Goal: Check status: Check status

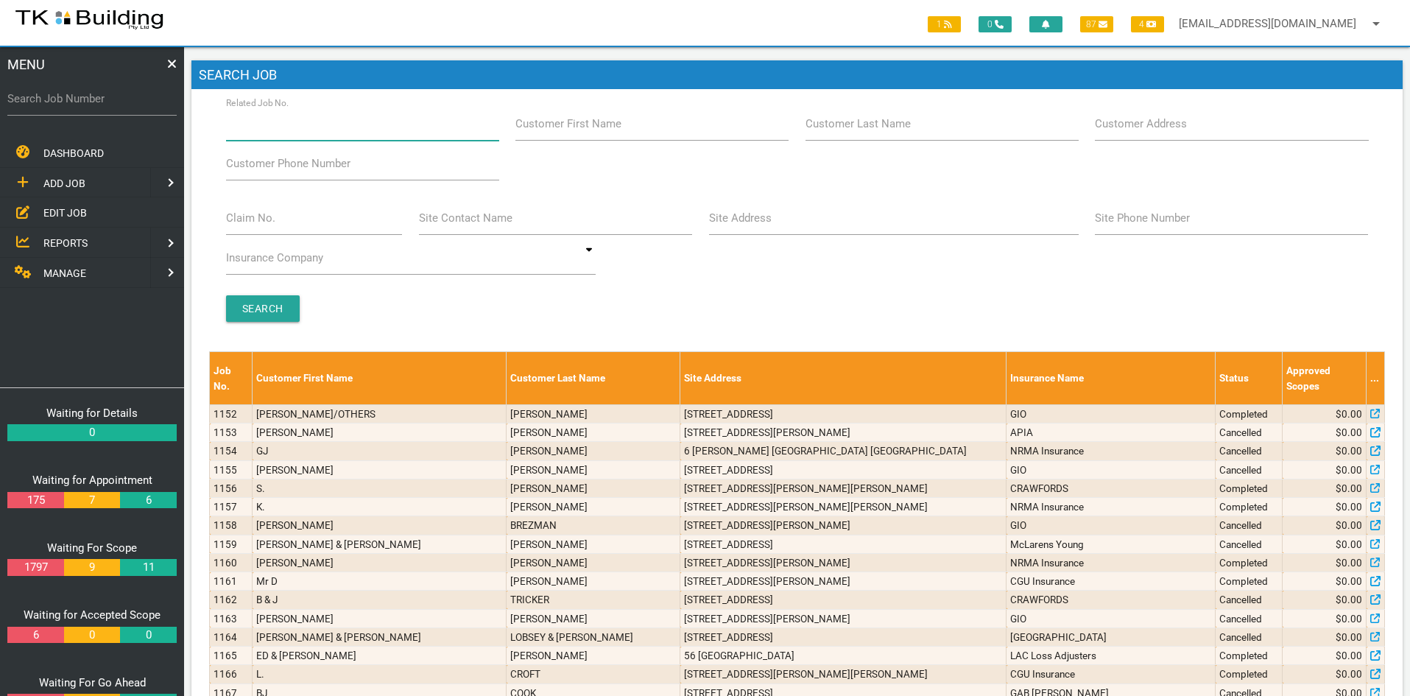
click at [326, 129] on input "Related Job No." at bounding box center [362, 124] width 273 height 34
type input "27335"
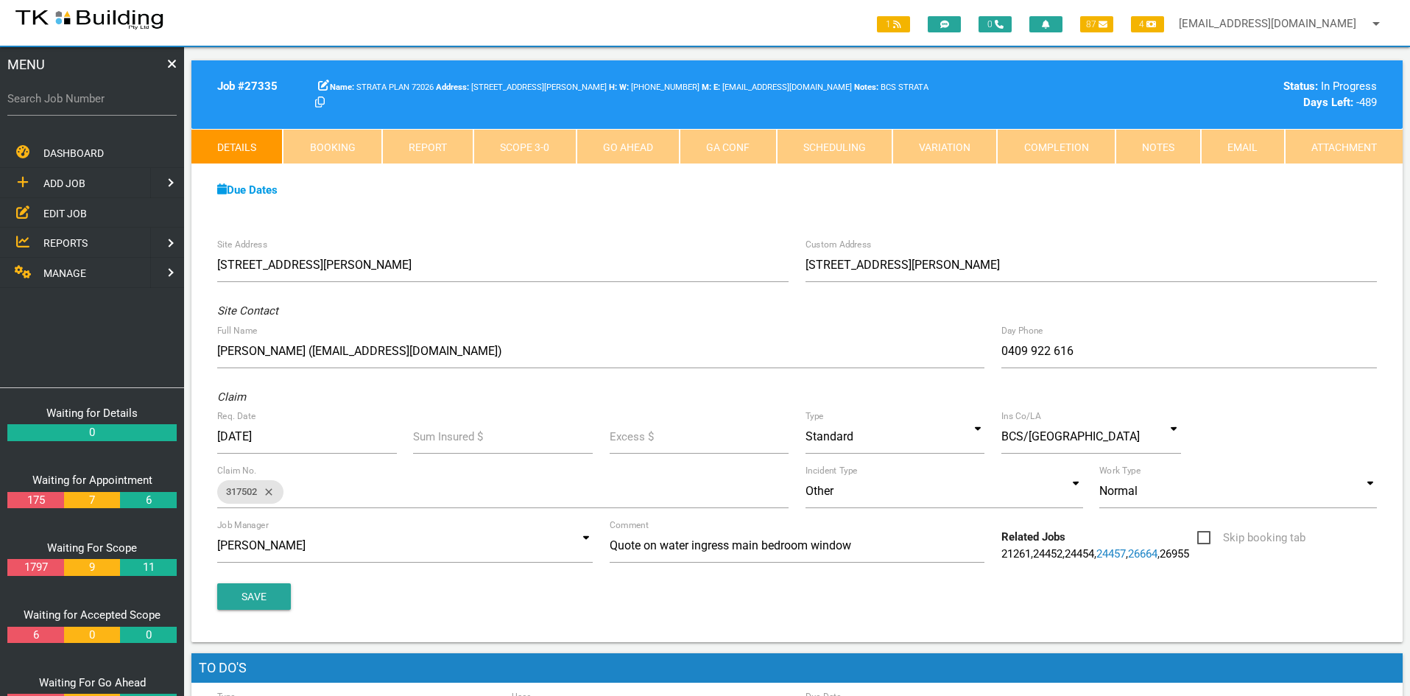
click at [558, 208] on div "Due Dates Waiting for Appointment From [DATE] To [DATE] Waiting For Scope From …" at bounding box center [797, 197] width 1212 height 67
click at [1149, 150] on link "Notes" at bounding box center [1158, 146] width 85 height 35
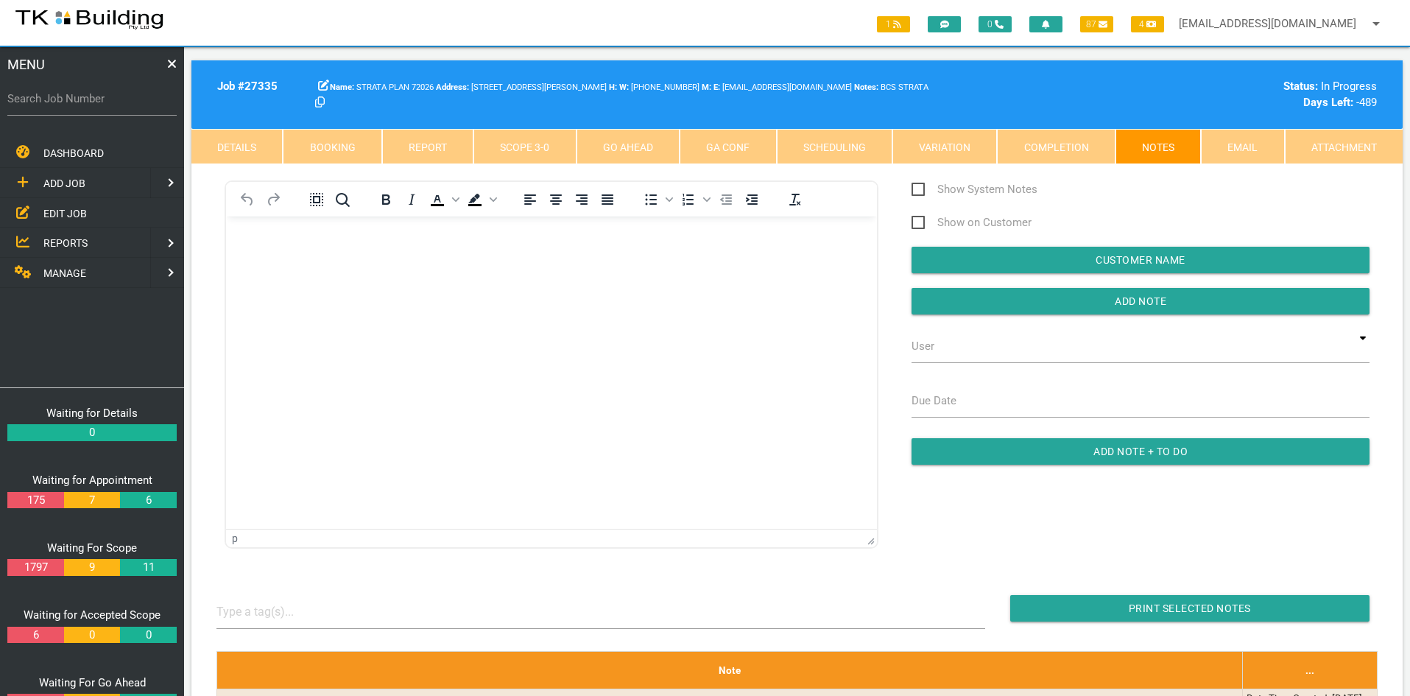
click at [465, 284] on html at bounding box center [551, 250] width 651 height 67
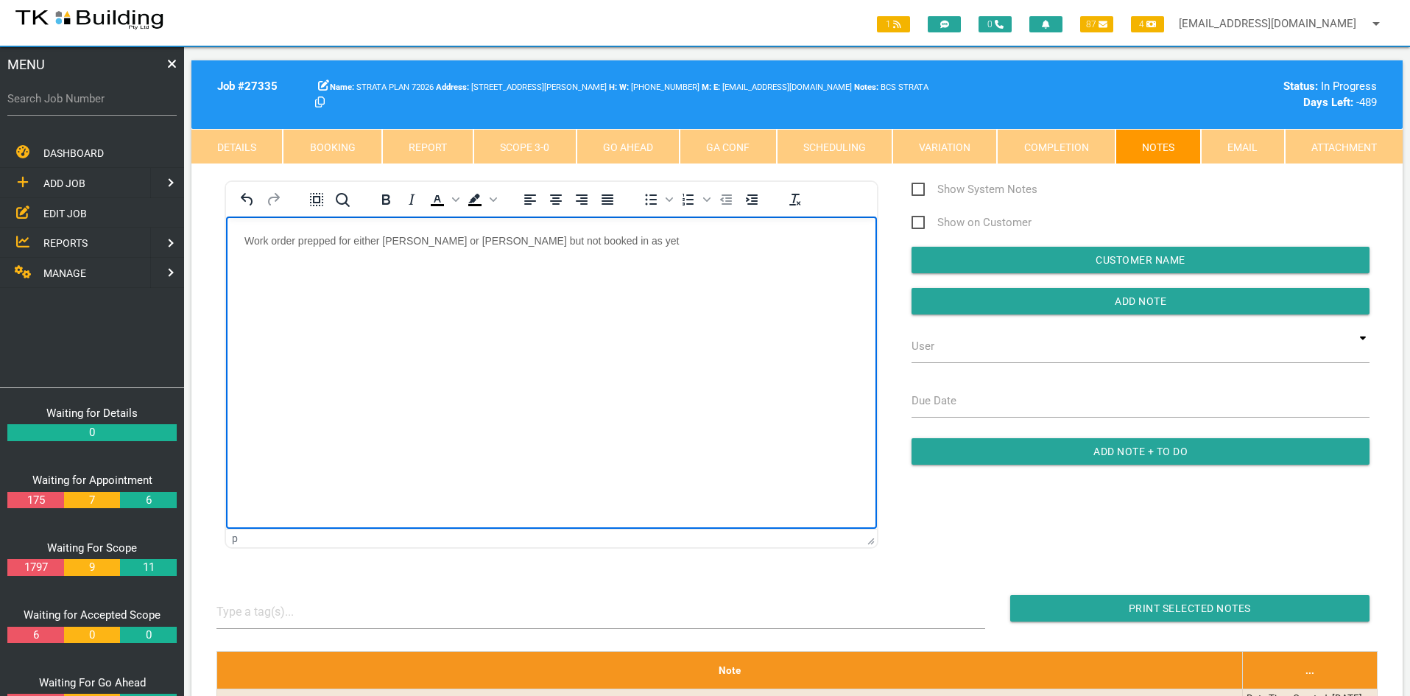
click at [565, 284] on html "Work order prepped for either [PERSON_NAME] or [PERSON_NAME] but not booked in …" at bounding box center [551, 250] width 651 height 67
click at [1160, 305] on input "Add Note" at bounding box center [1141, 301] width 458 height 27
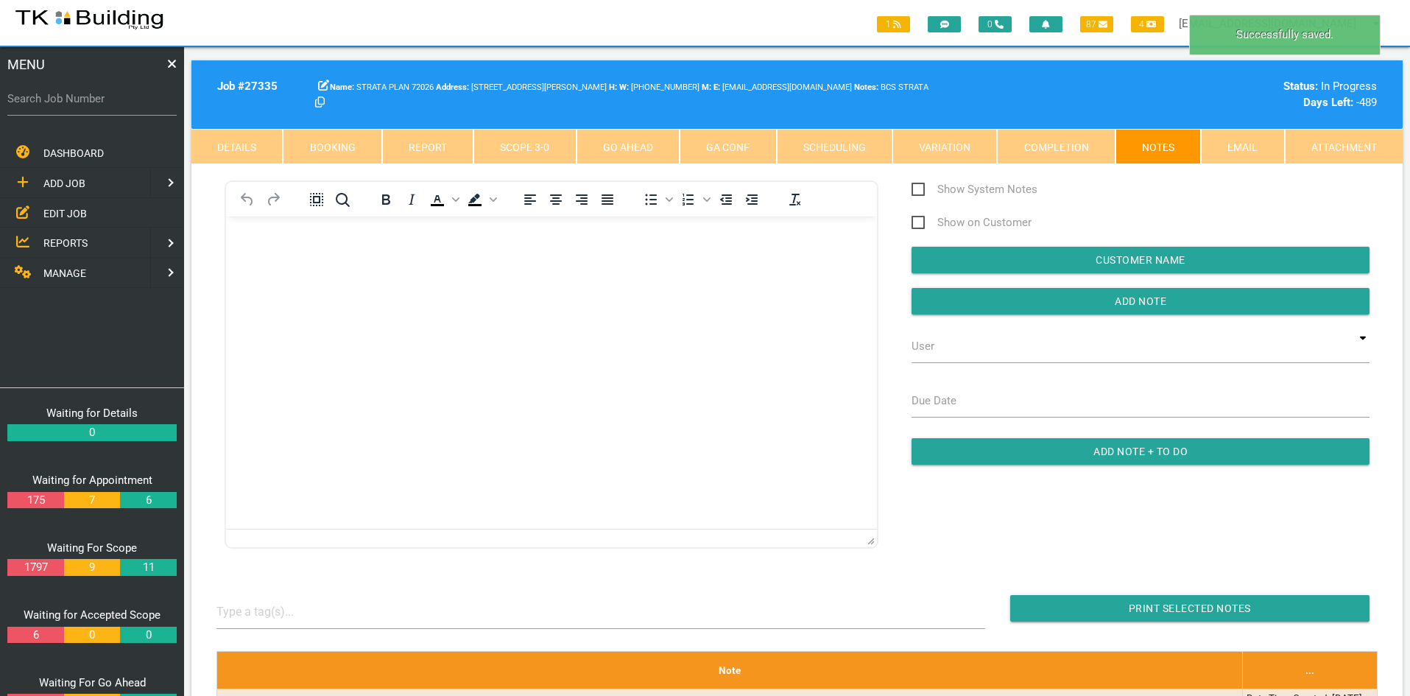
click at [631, 284] on html at bounding box center [551, 250] width 651 height 67
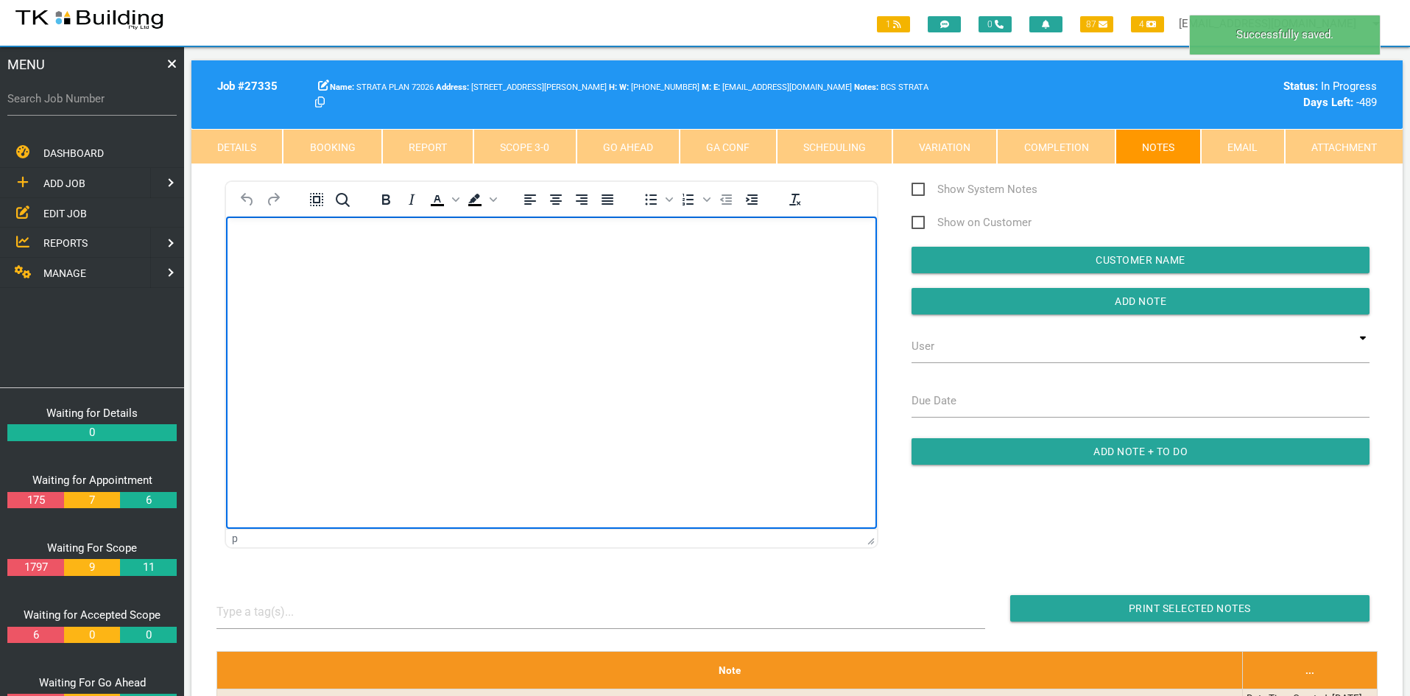
click at [633, 284] on html at bounding box center [551, 250] width 651 height 67
click at [573, 284] on html at bounding box center [551, 250] width 651 height 67
